Goal: Transaction & Acquisition: Download file/media

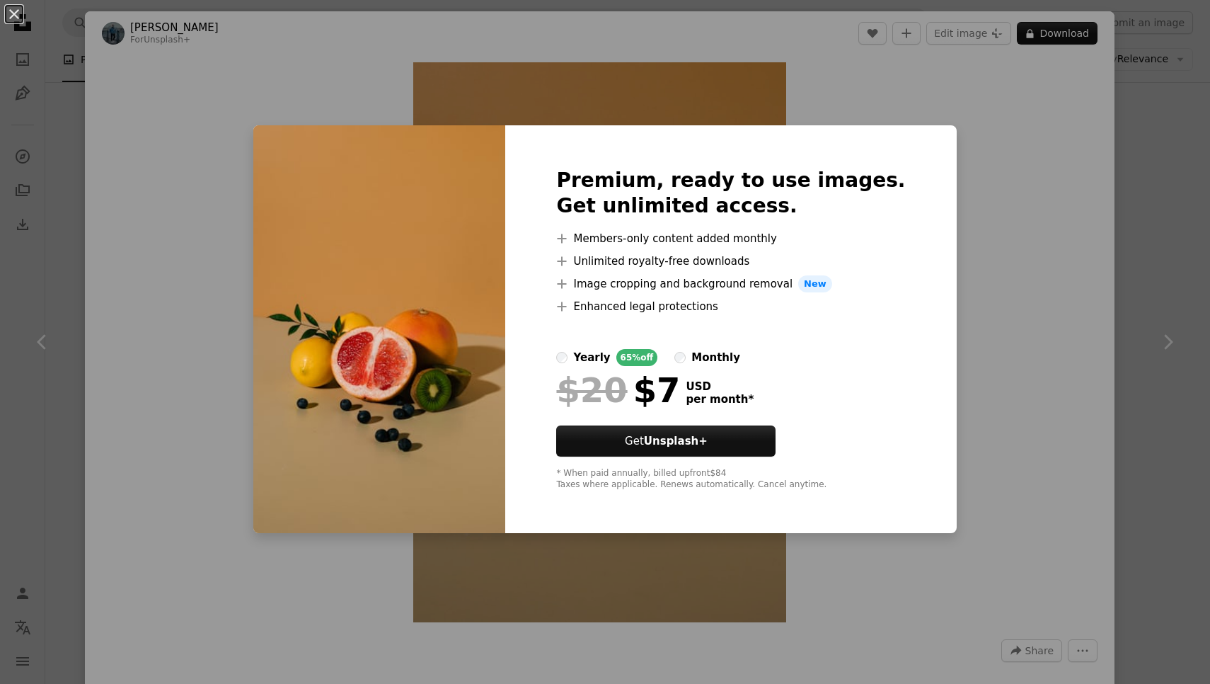
scroll to position [53730, 0]
click at [943, 426] on div "An X shape Premium, ready to use images. Get unlimited access. A plus sign Memb…" at bounding box center [605, 342] width 1210 height 684
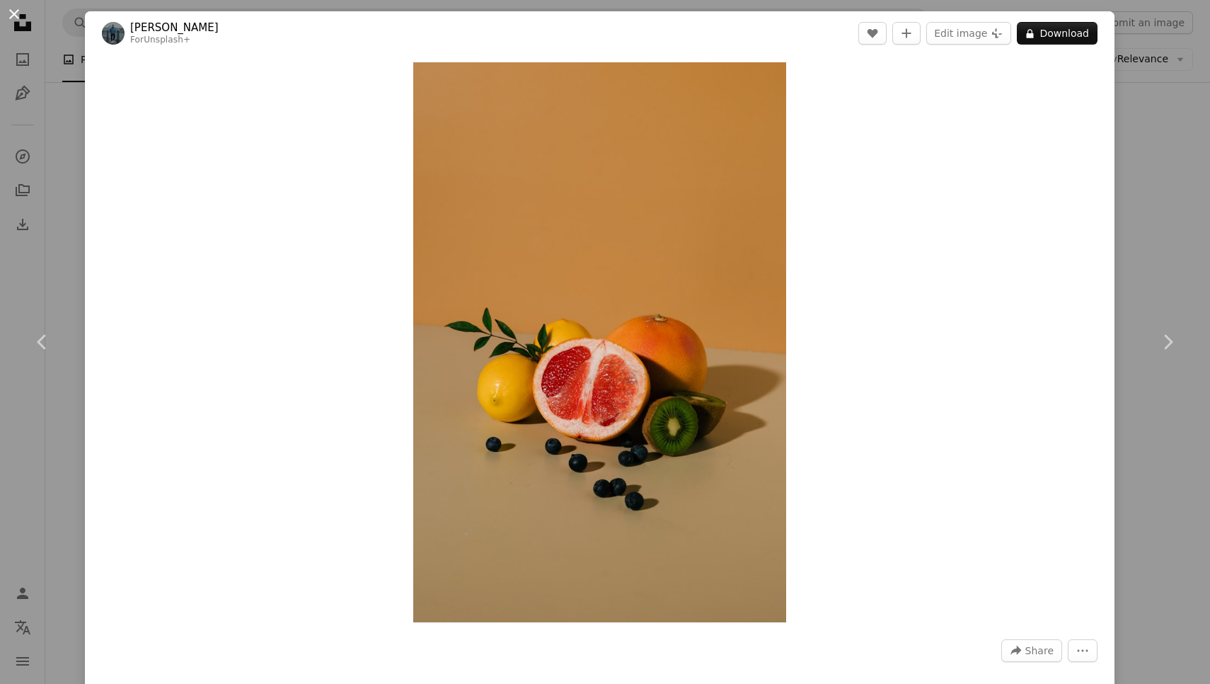
click at [15, 17] on button "An X shape" at bounding box center [14, 14] width 17 height 17
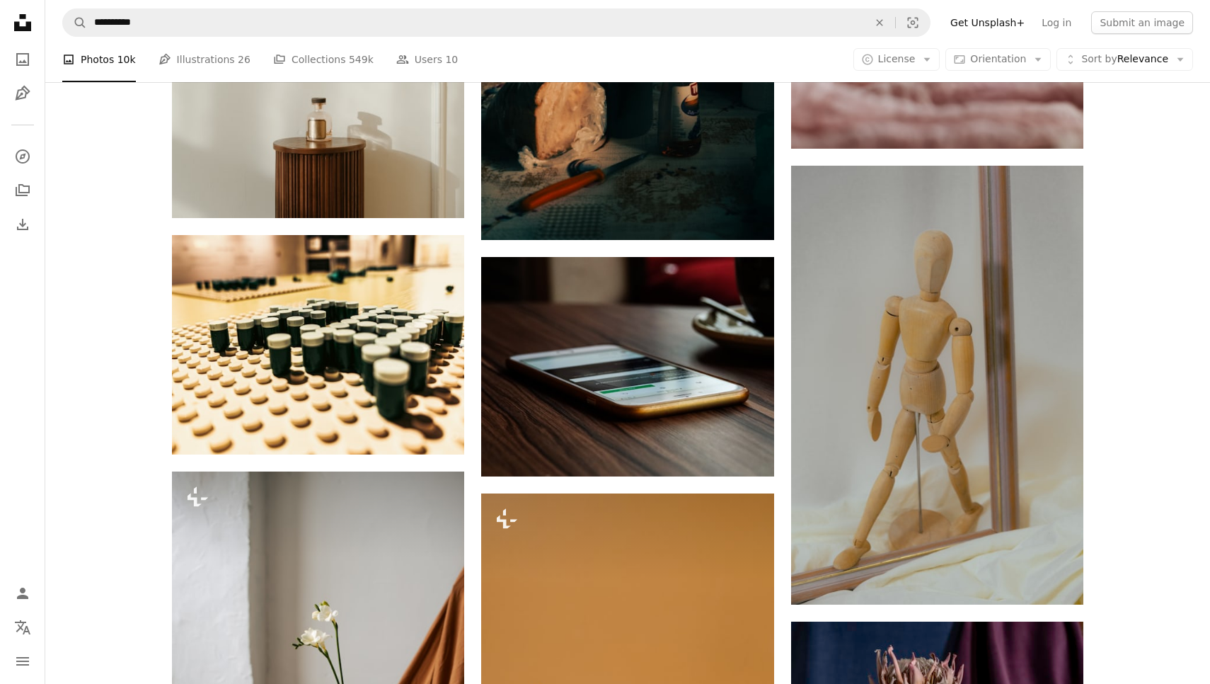
scroll to position [54116, 0]
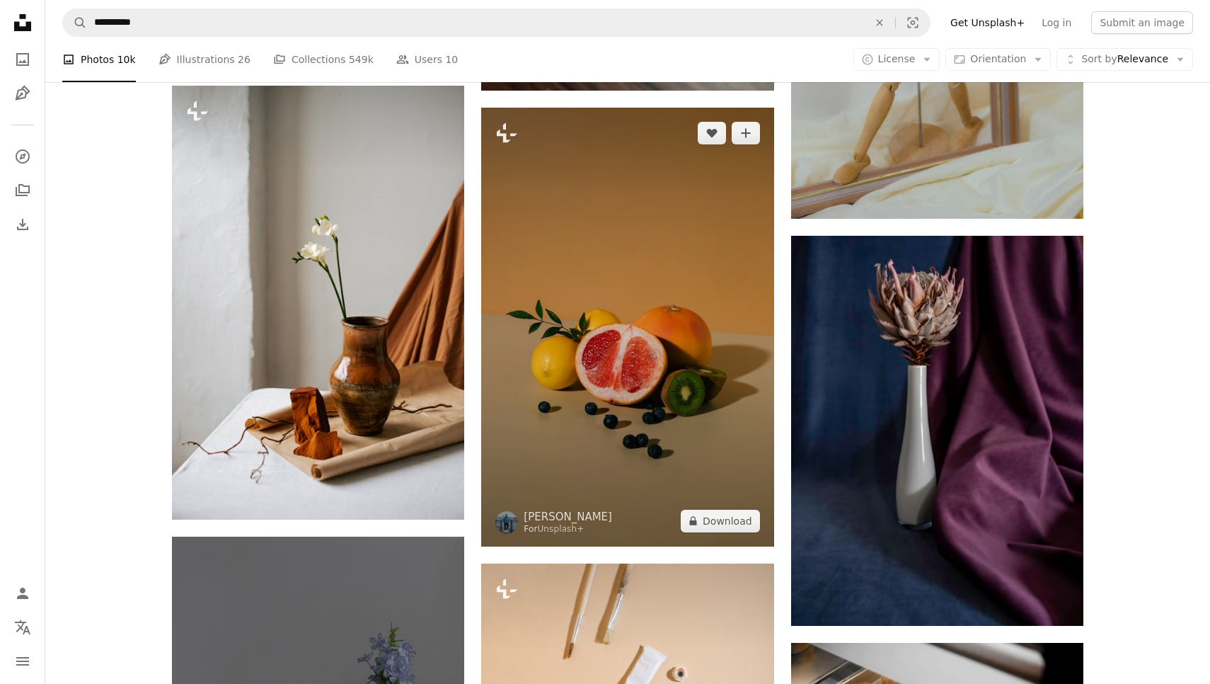
click at [623, 369] on img at bounding box center [627, 327] width 292 height 439
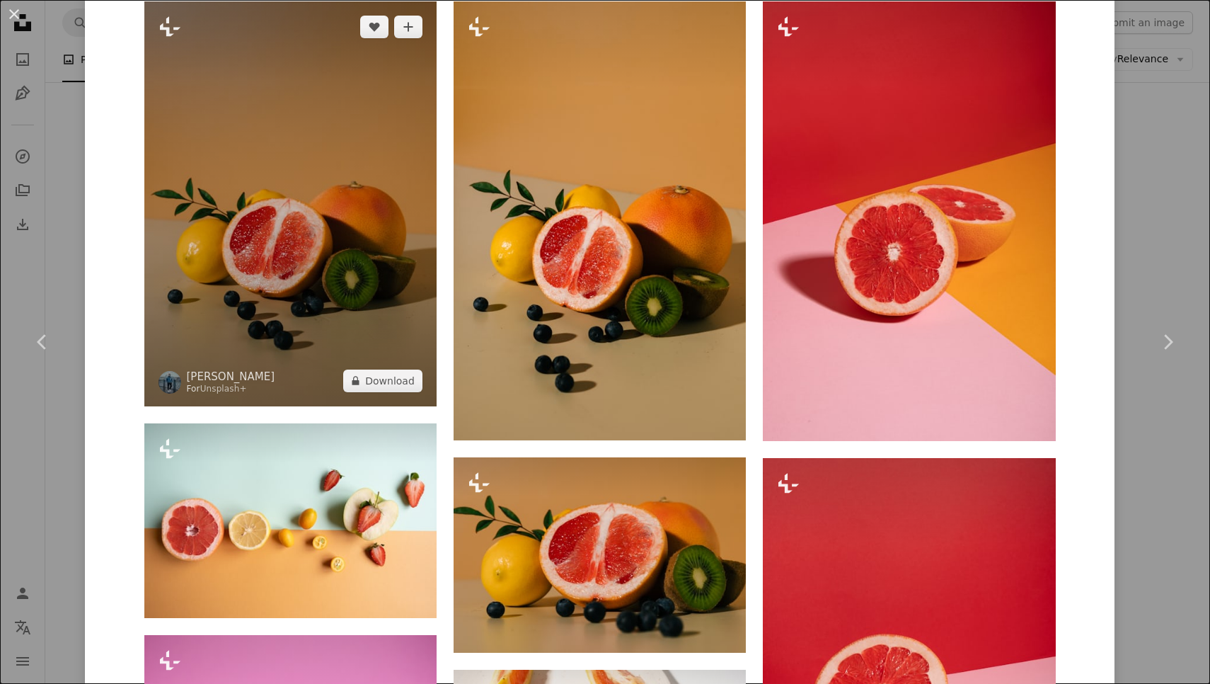
scroll to position [1134, 0]
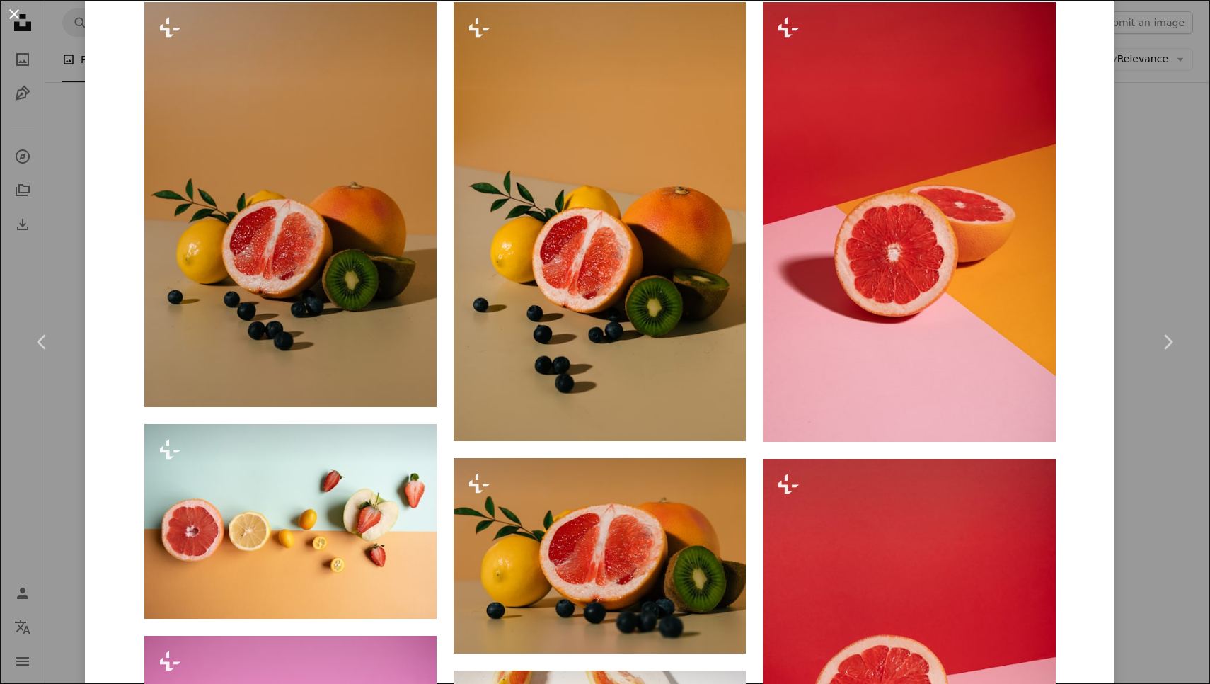
click at [15, 19] on button "An X shape" at bounding box center [14, 14] width 17 height 17
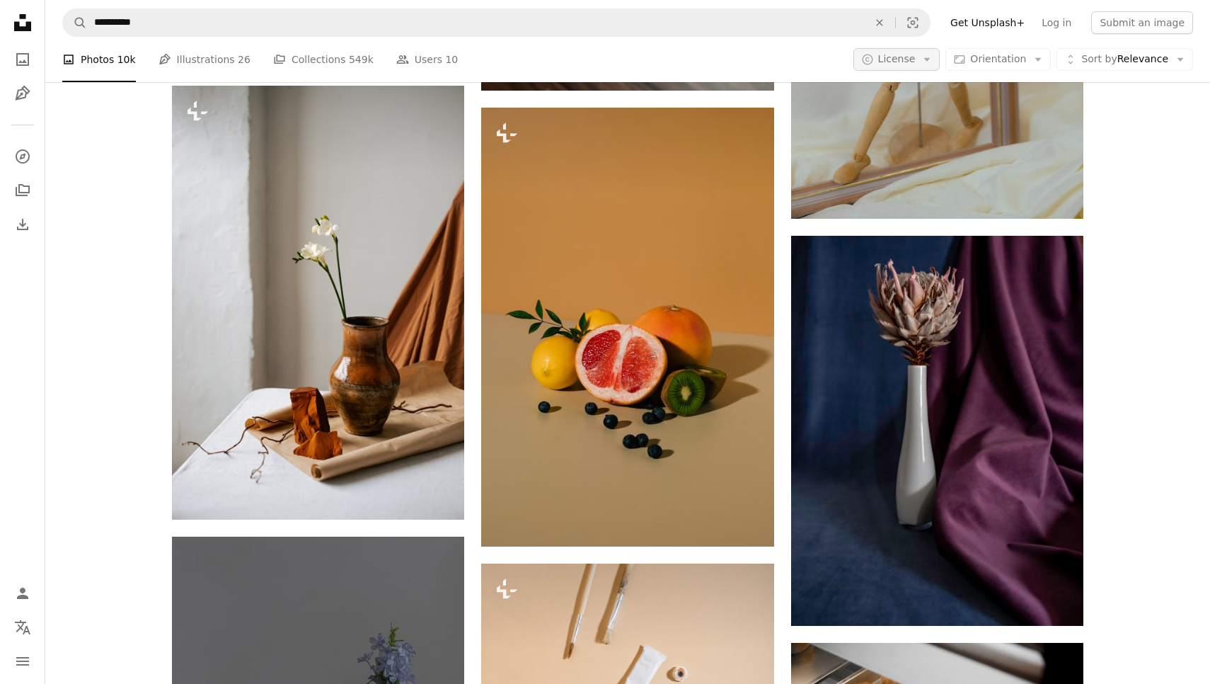
click at [929, 52] on button "A copyright icon © License Arrow down" at bounding box center [896, 59] width 87 height 23
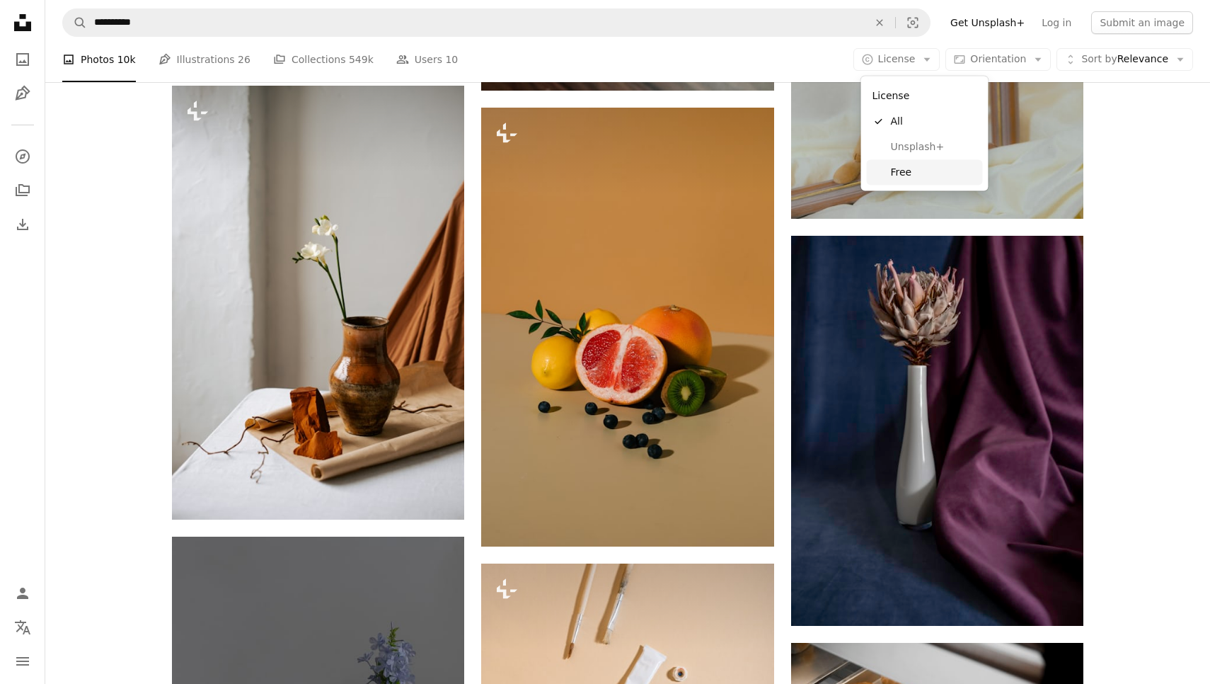
click at [912, 167] on span "Free" at bounding box center [934, 172] width 86 height 14
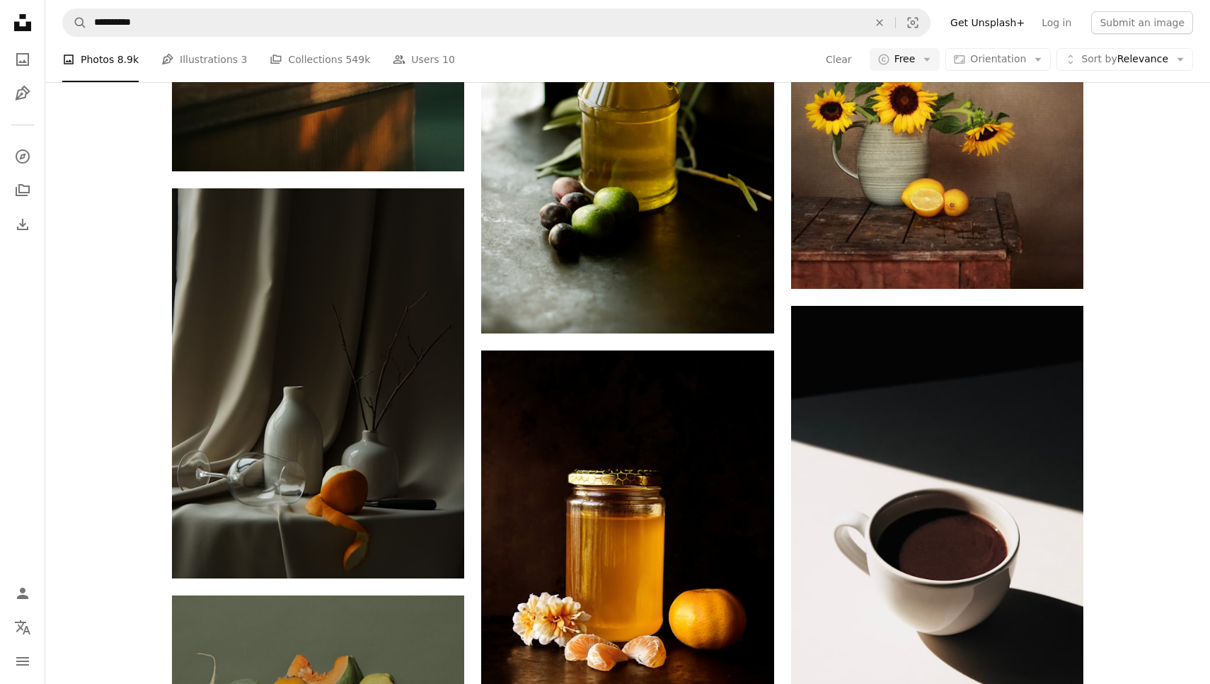
scroll to position [1178, 0]
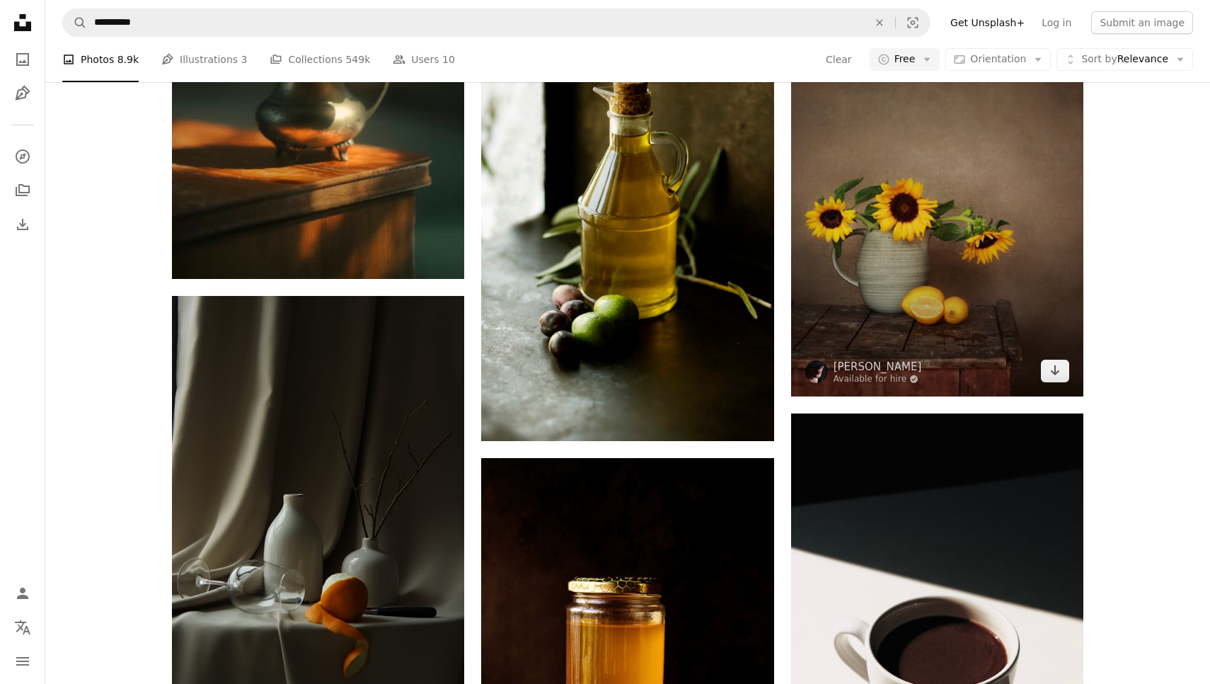
click at [907, 250] on img at bounding box center [937, 213] width 292 height 366
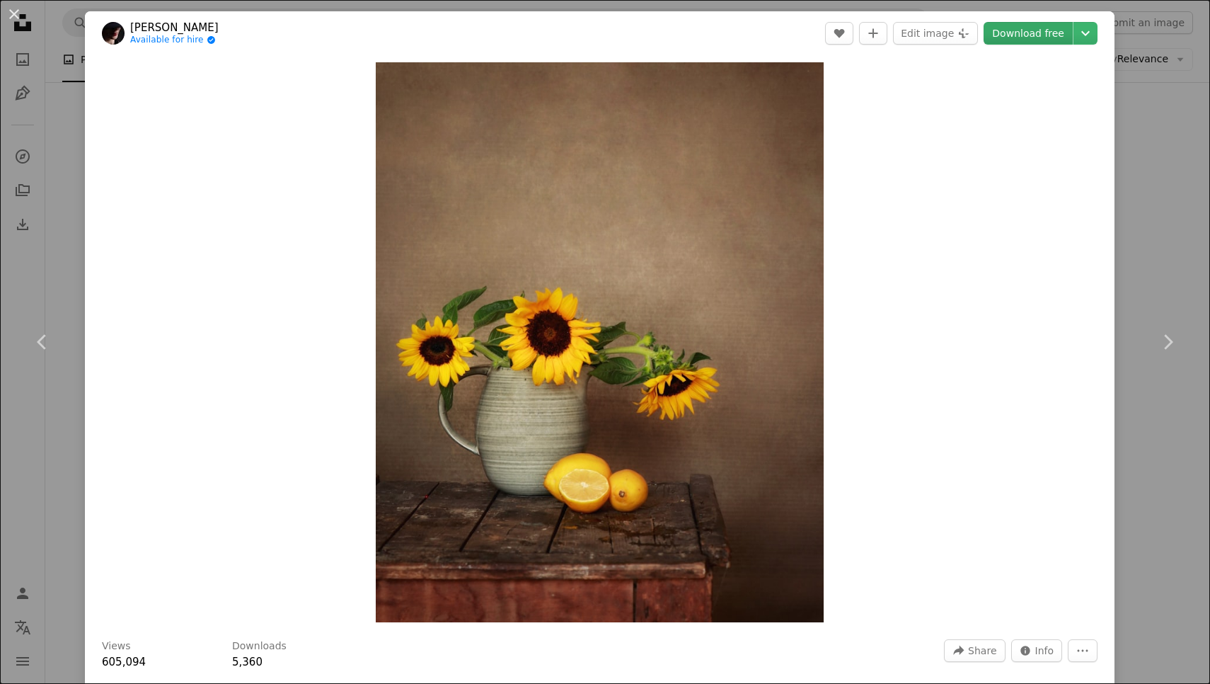
click at [1028, 38] on link "Download free" at bounding box center [1028, 33] width 89 height 23
